Goal: Find specific fact: Find specific fact

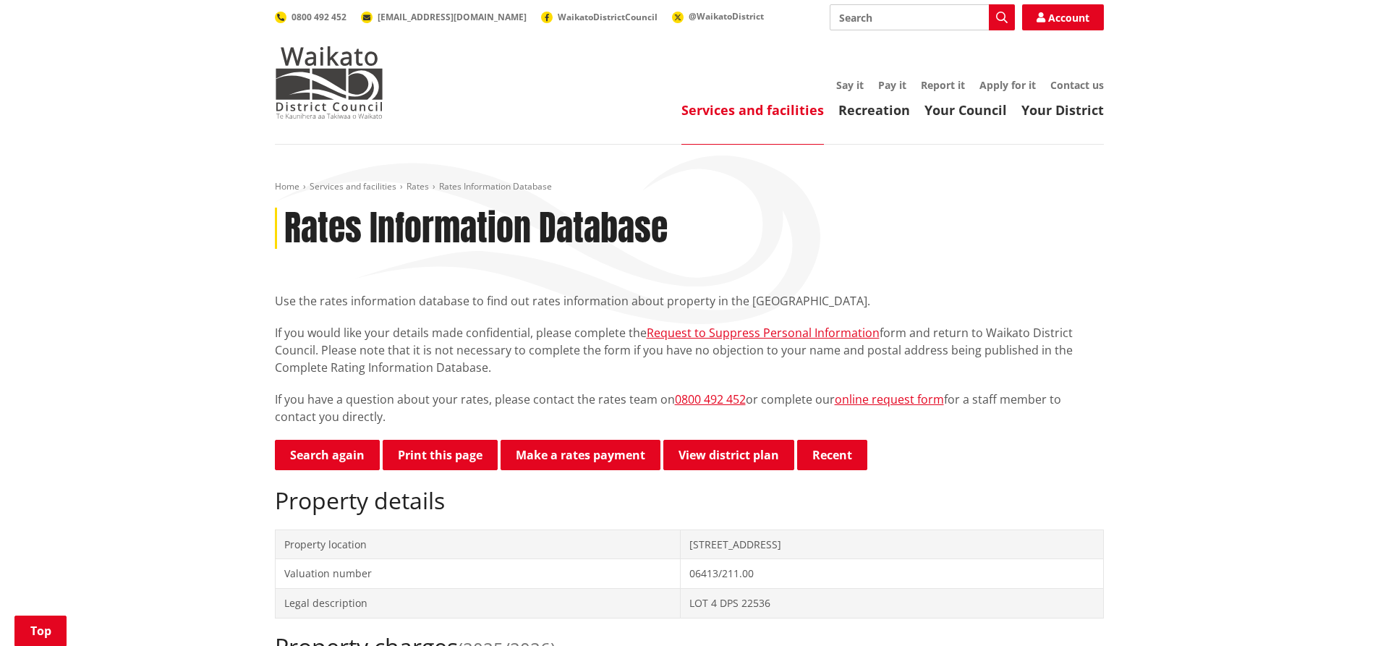
scroll to position [217, 0]
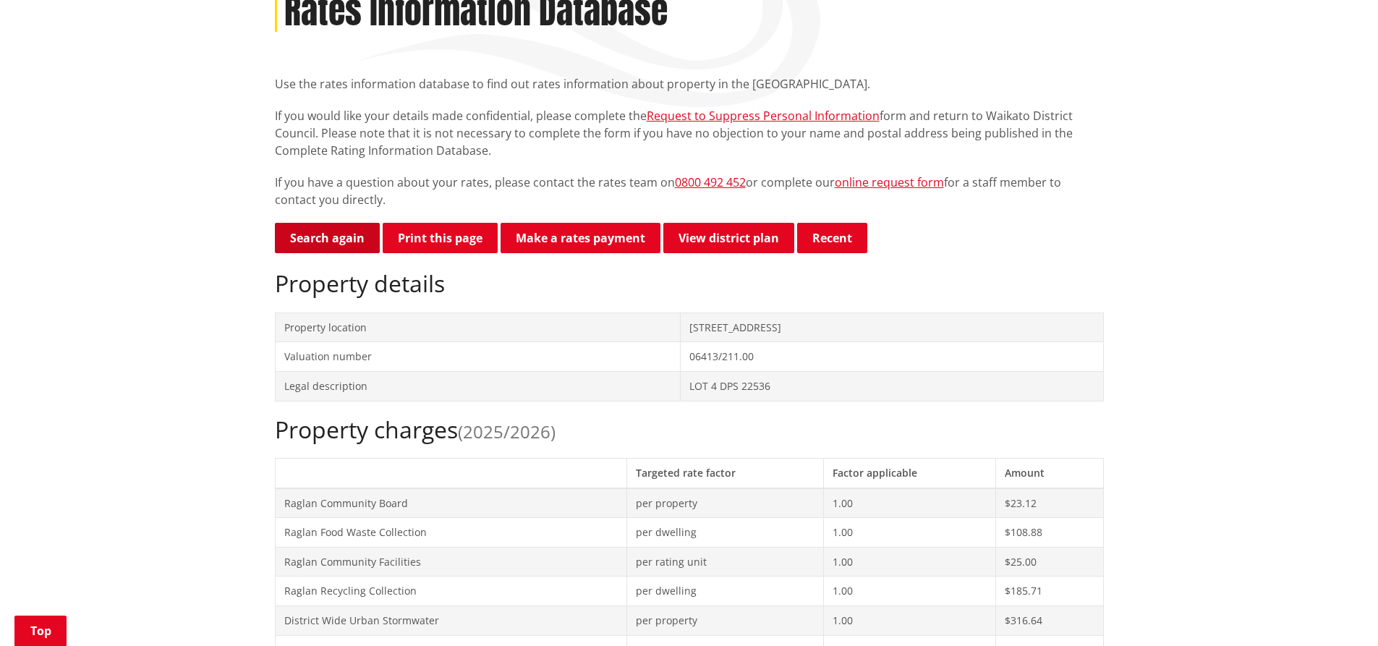
click at [331, 244] on link "Search again" at bounding box center [327, 238] width 105 height 30
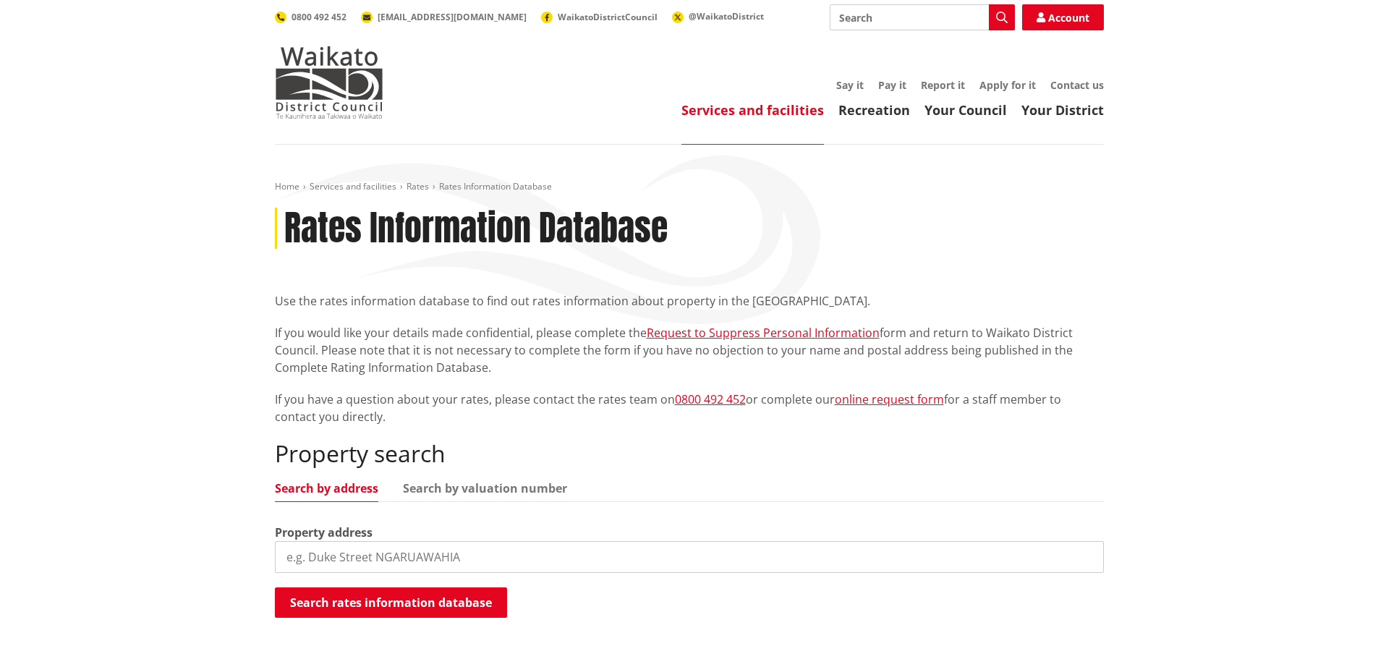
paste input "93 Omahina Stree"
type input "93 Omahina Street"
click at [445, 606] on button "Search rates information database" at bounding box center [391, 602] width 232 height 30
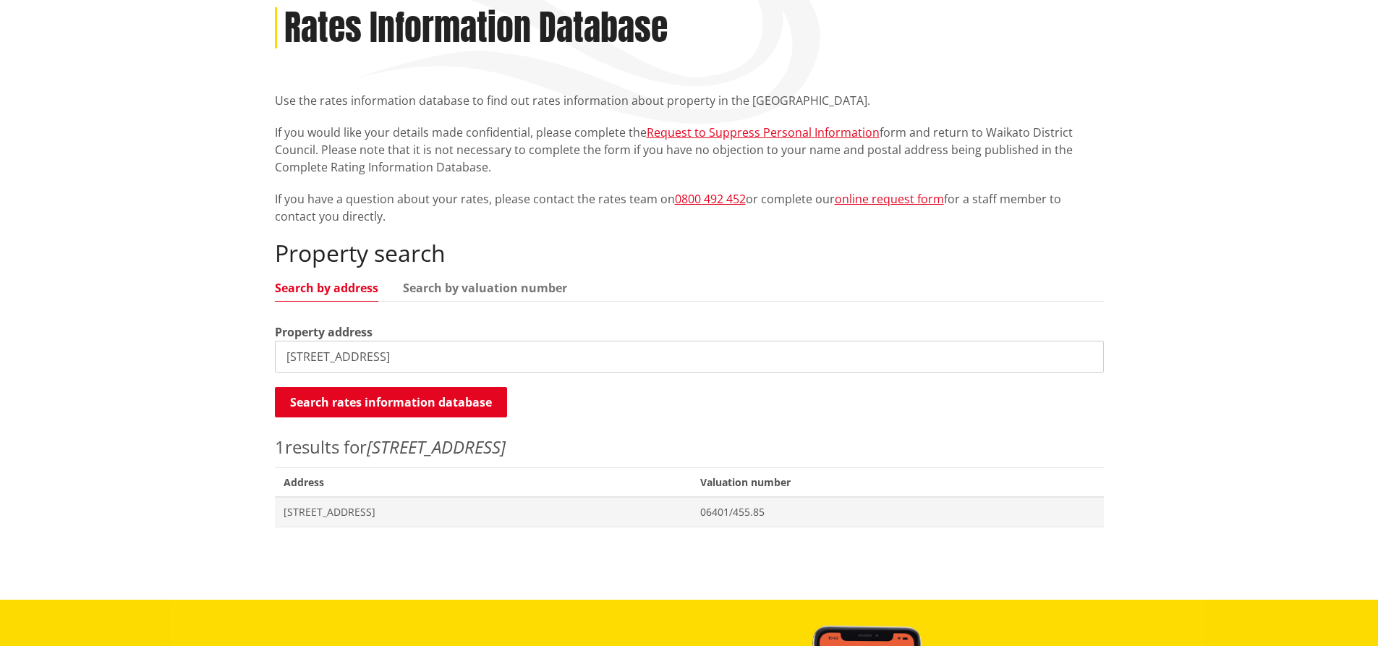
scroll to position [217, 0]
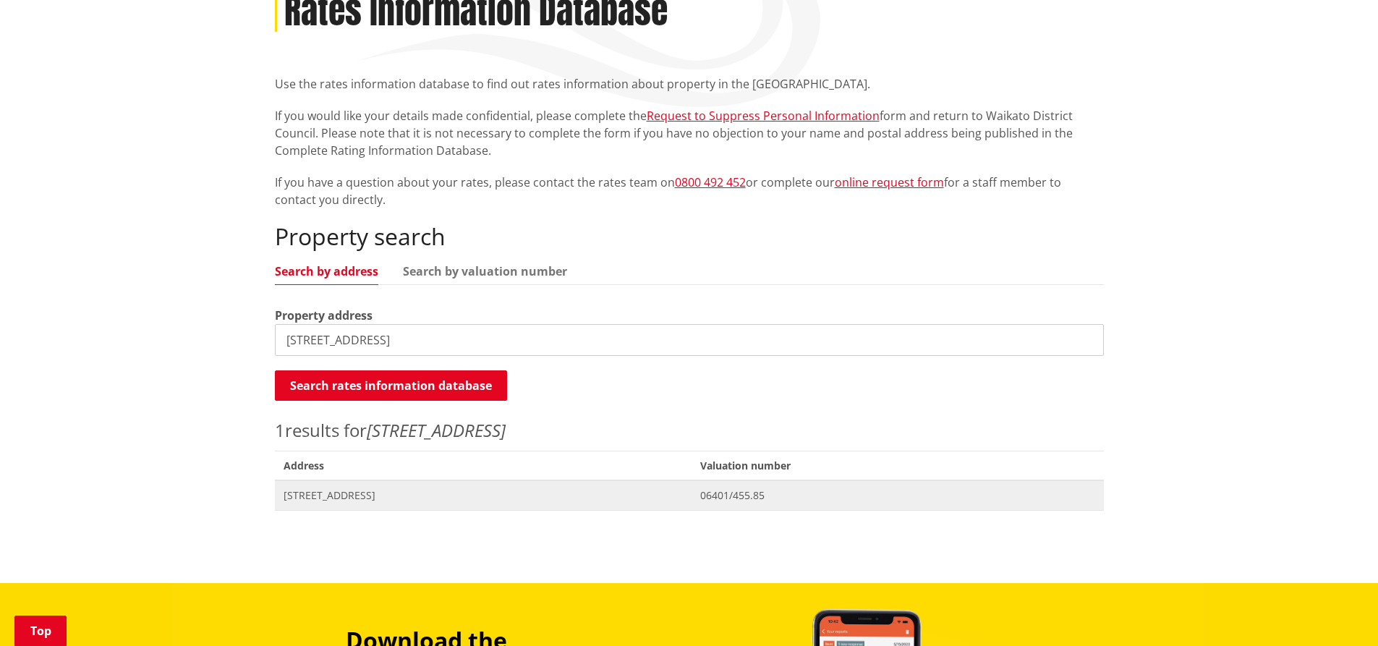
click at [393, 495] on span "93 Omahina Street RAGLAN" at bounding box center [484, 495] width 400 height 14
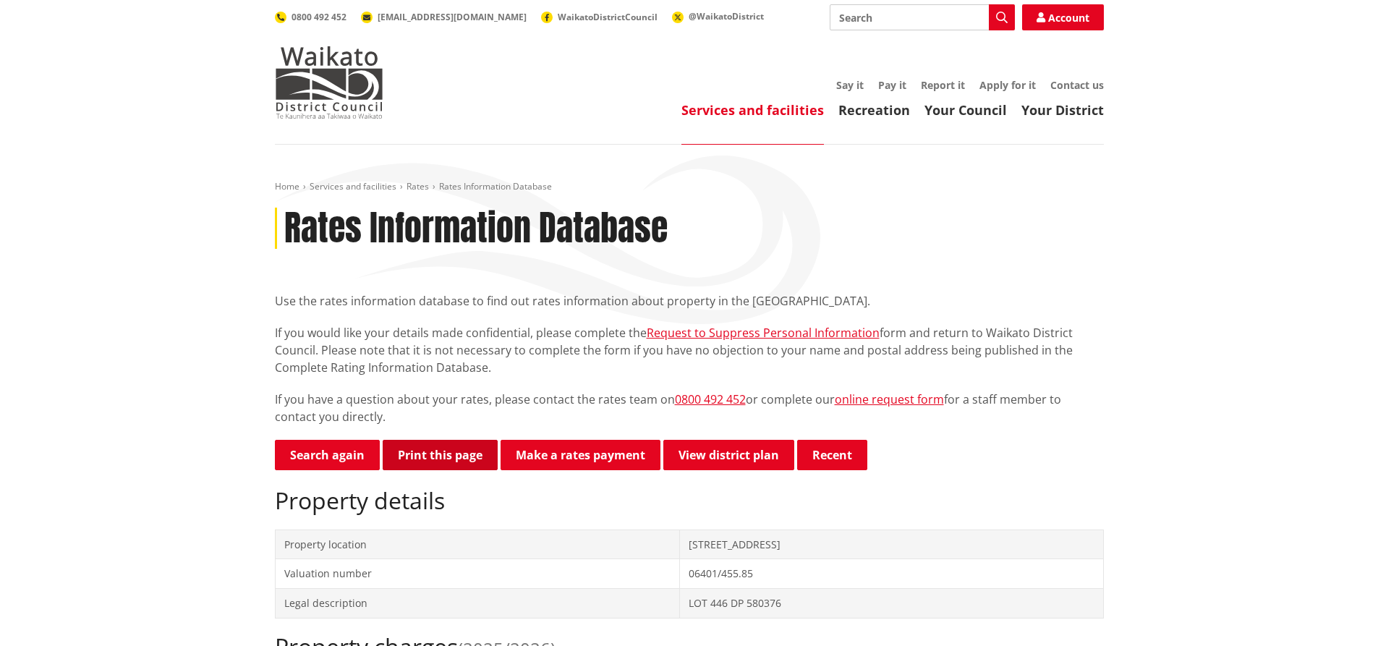
click at [417, 451] on button "Print this page" at bounding box center [440, 455] width 115 height 30
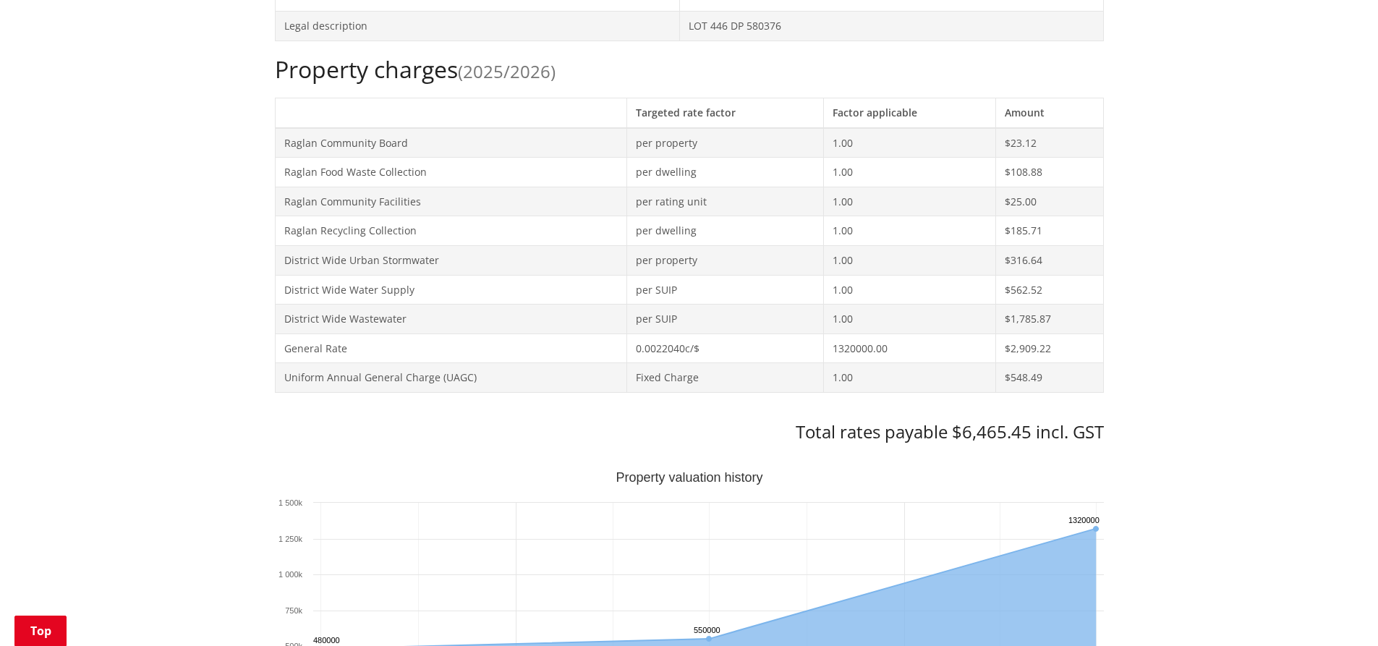
scroll to position [579, 0]
drag, startPoint x: 958, startPoint y: 441, endPoint x: 1032, endPoint y: 431, distance: 74.4
click at [1032, 431] on h3 "Total rates payable $6,465.45 incl. GST" at bounding box center [689, 430] width 829 height 21
copy h3 "6,465.45"
